Goal: Task Accomplishment & Management: Use online tool/utility

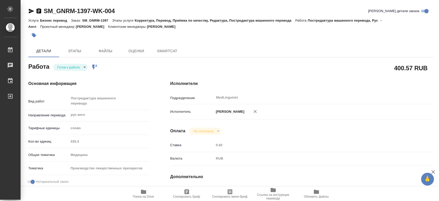
type textarea "x"
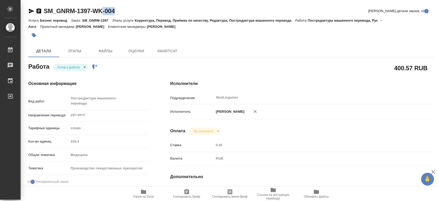
type textarea "x"
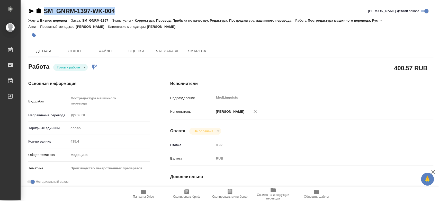
drag, startPoint x: 132, startPoint y: 10, endPoint x: 37, endPoint y: 12, distance: 95.5
click at [37, 12] on div "SM_GNRM-1397-WK-004 Кратко детали заказа" at bounding box center [230, 11] width 405 height 8
type textarea "x"
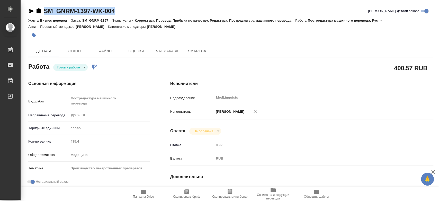
type textarea "x"
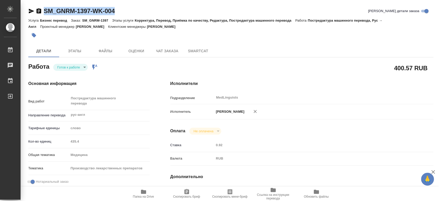
type textarea "x"
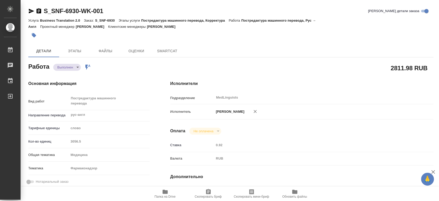
type textarea "x"
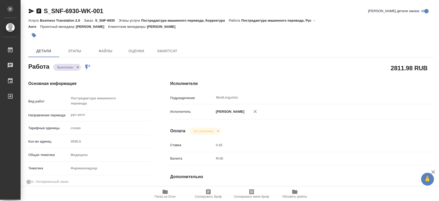
type textarea "x"
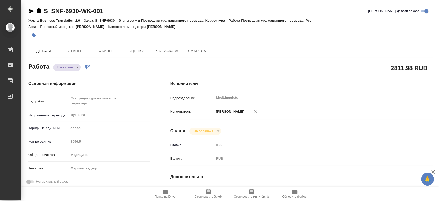
type textarea "x"
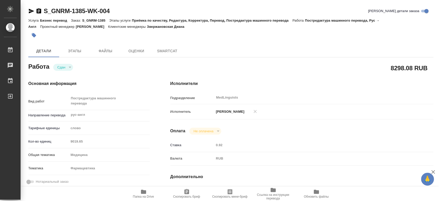
type textarea "x"
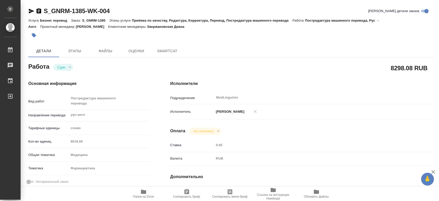
type textarea "x"
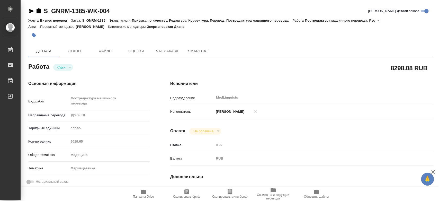
type textarea "x"
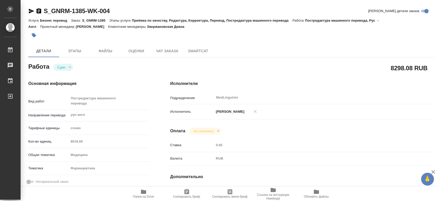
click at [63, 142] on div "Кол-во единиц 9019.65" at bounding box center [88, 141] width 121 height 9
type textarea "x"
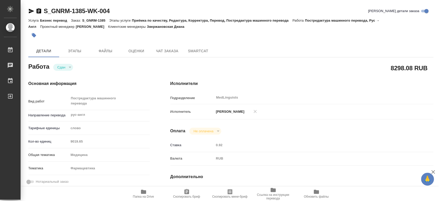
type textarea "x"
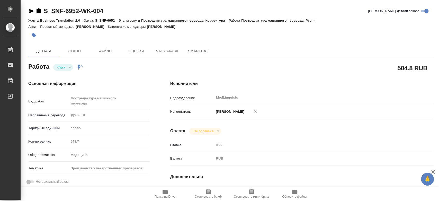
click at [56, 142] on div "Кол-во единиц 548.7" at bounding box center [88, 141] width 121 height 9
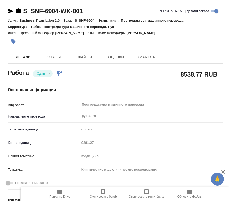
type textarea "x"
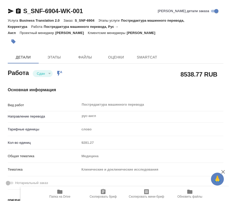
type textarea "x"
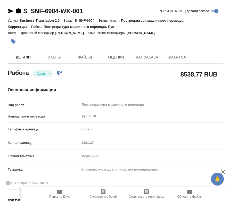
type textarea "x"
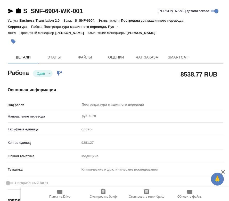
type textarea "x"
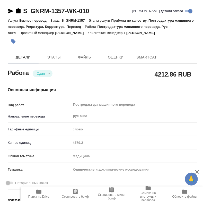
type textarea "x"
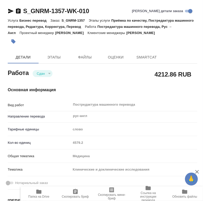
type textarea "x"
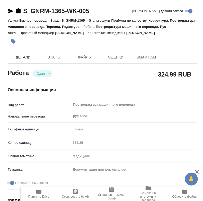
type textarea "x"
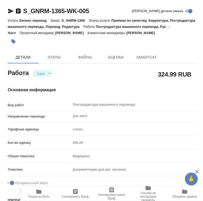
type textarea "x"
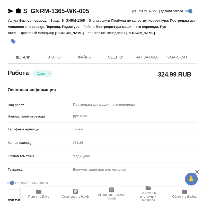
type textarea "x"
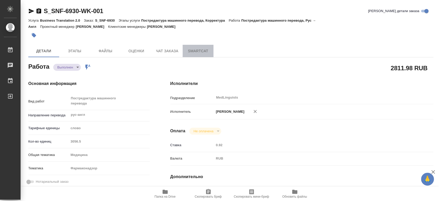
click at [206, 50] on span "SmartCat" at bounding box center [198, 51] width 25 height 6
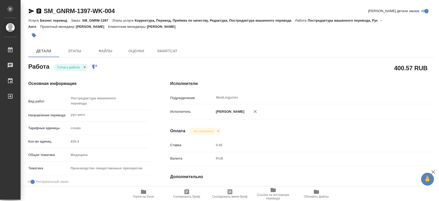
type textarea "x"
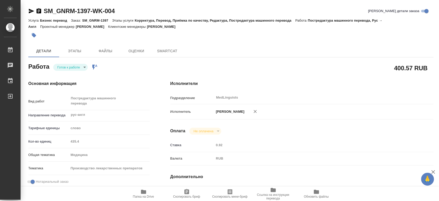
type textarea "x"
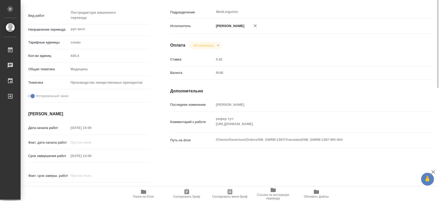
scroll to position [114, 0]
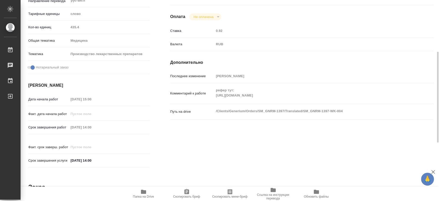
type textarea "x"
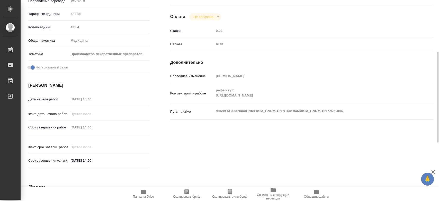
type textarea "x"
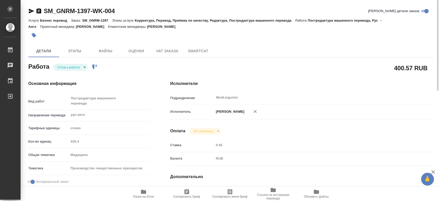
scroll to position [57, 0]
